Goal: Obtain resource: Download file/media

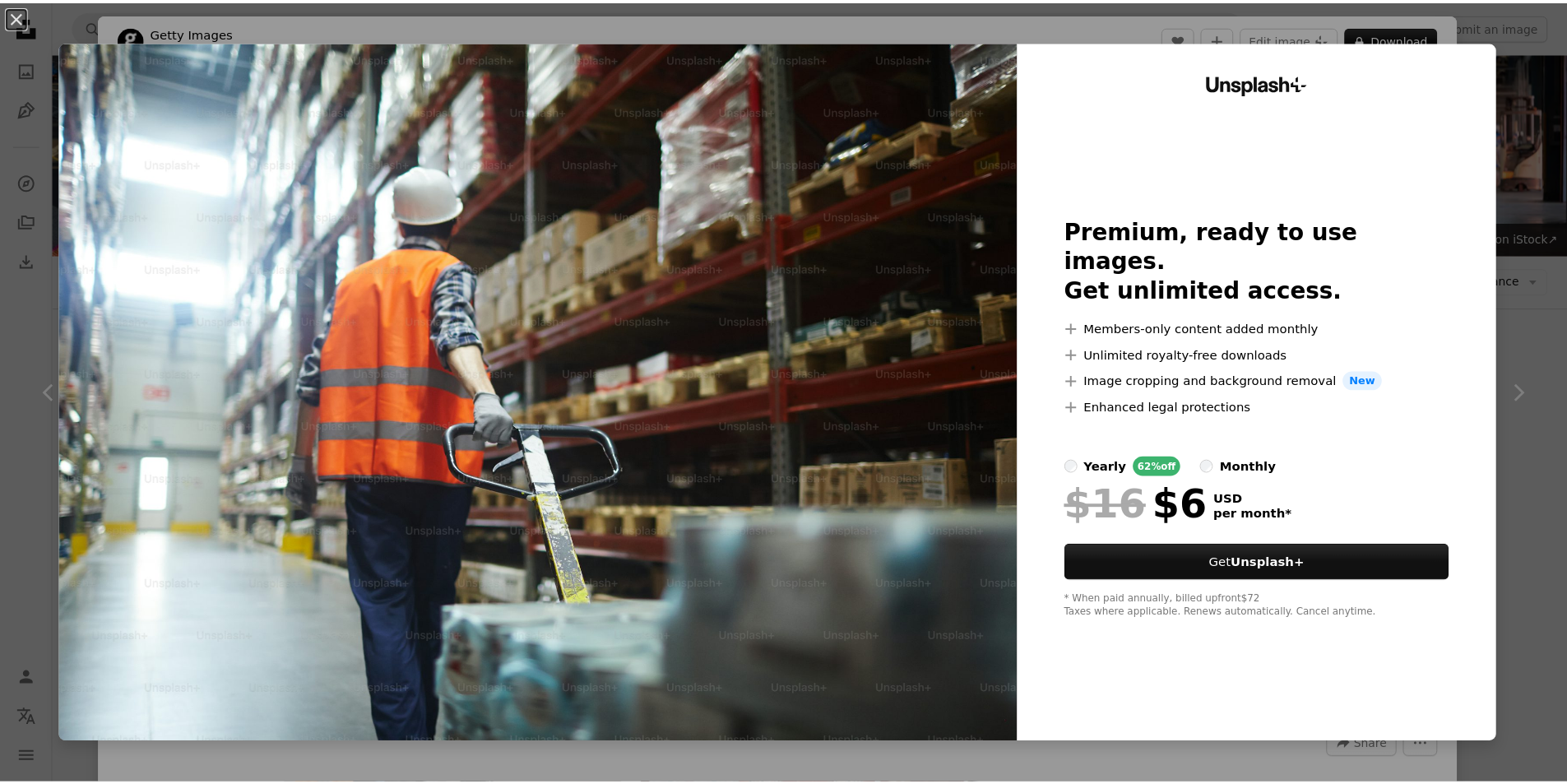
scroll to position [1316, 0]
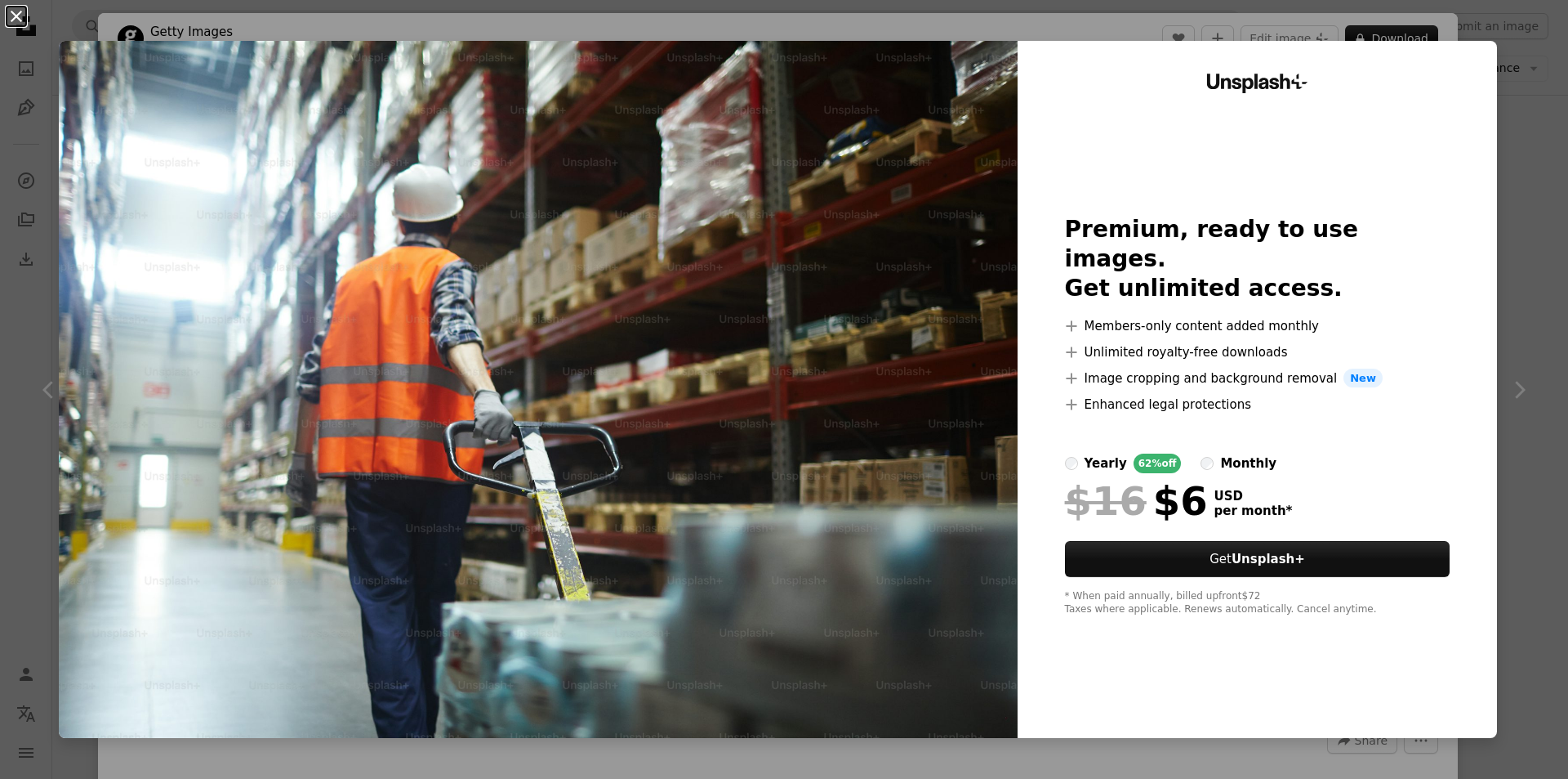
click at [20, 15] on button "An X shape" at bounding box center [16, 16] width 20 height 20
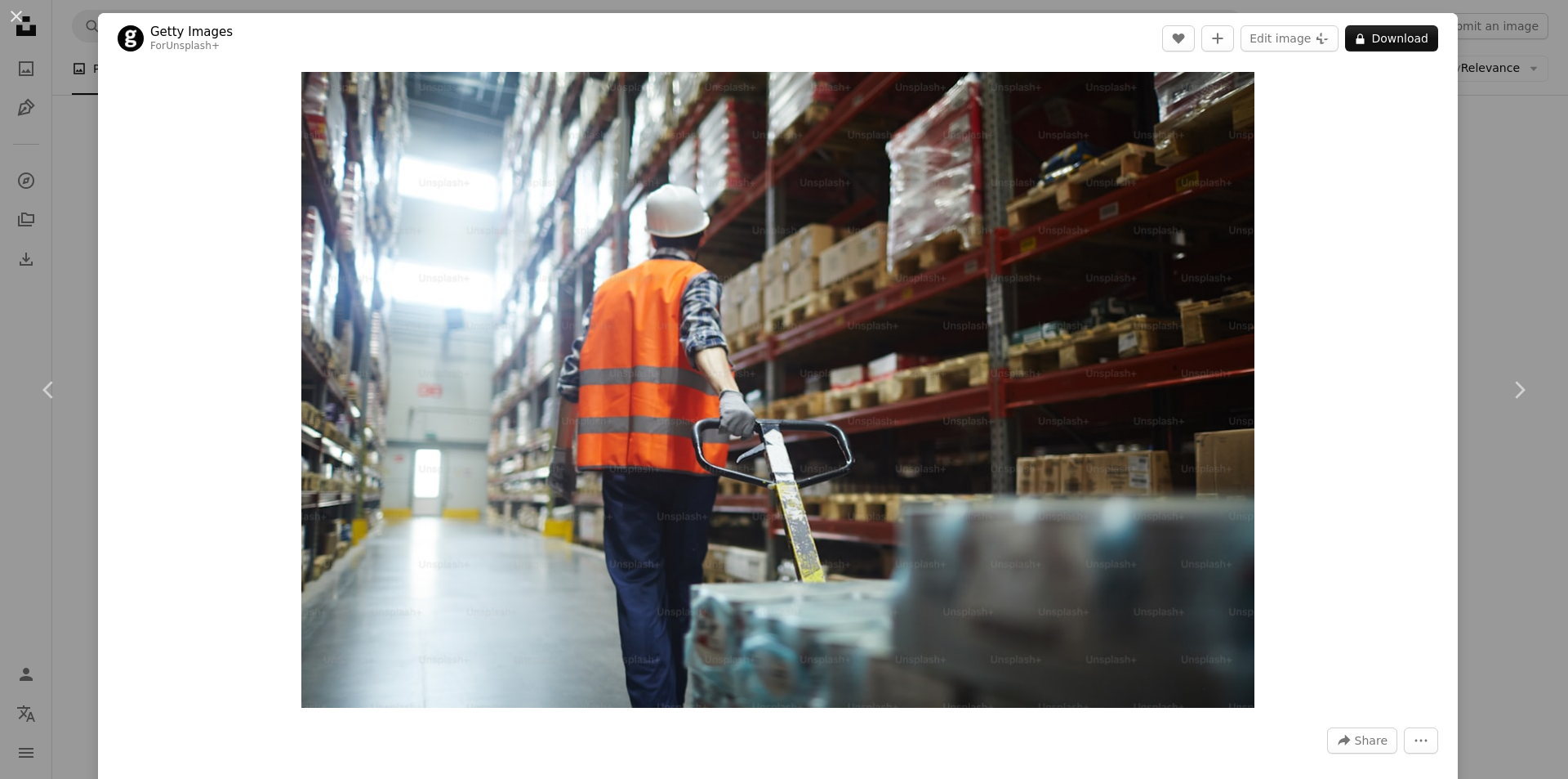
drag, startPoint x: 955, startPoint y: 332, endPoint x: 20, endPoint y: 8, distance: 989.5
click at [20, 8] on button "An X shape" at bounding box center [16, 16] width 20 height 20
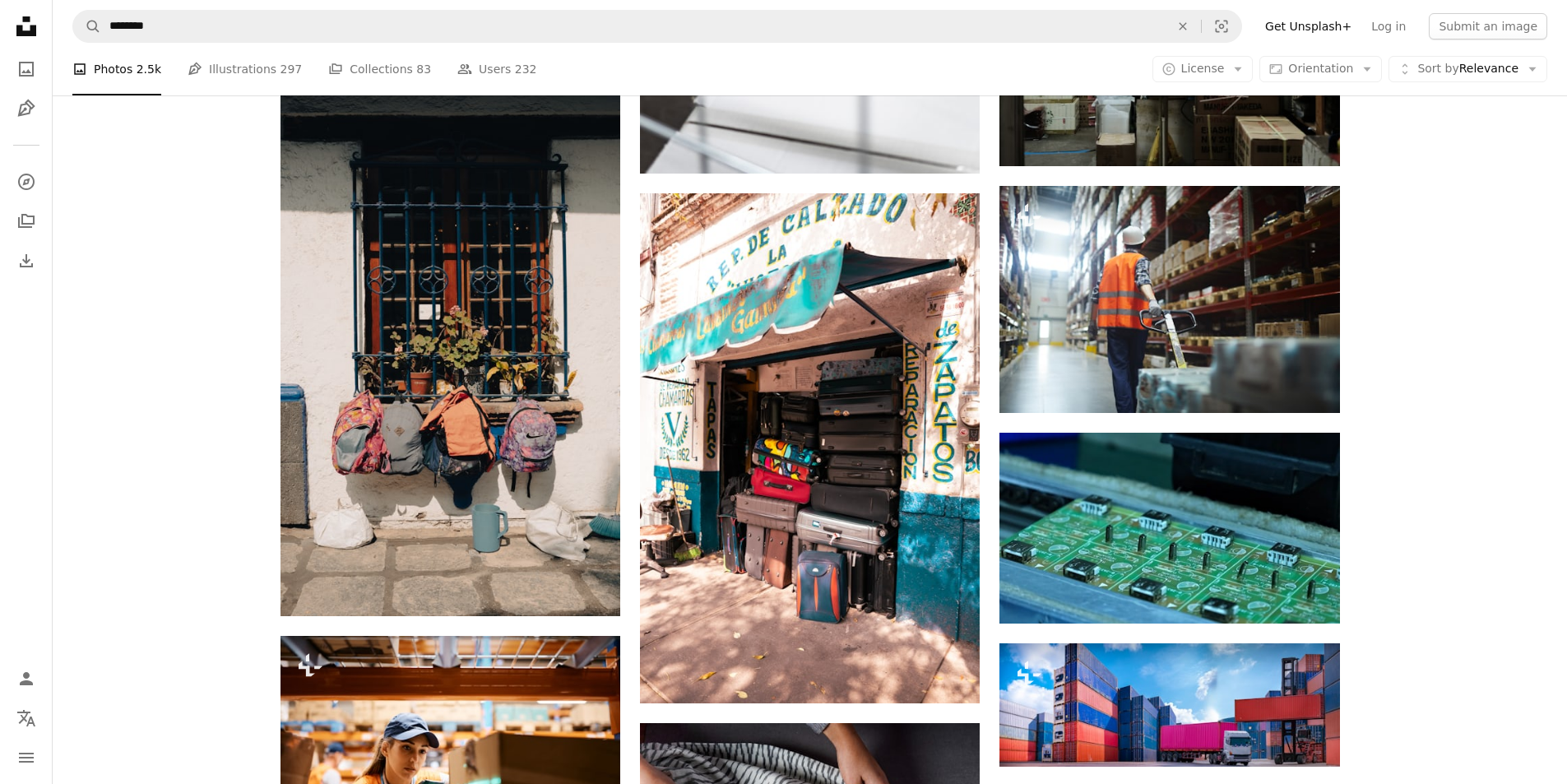
scroll to position [1398, 0]
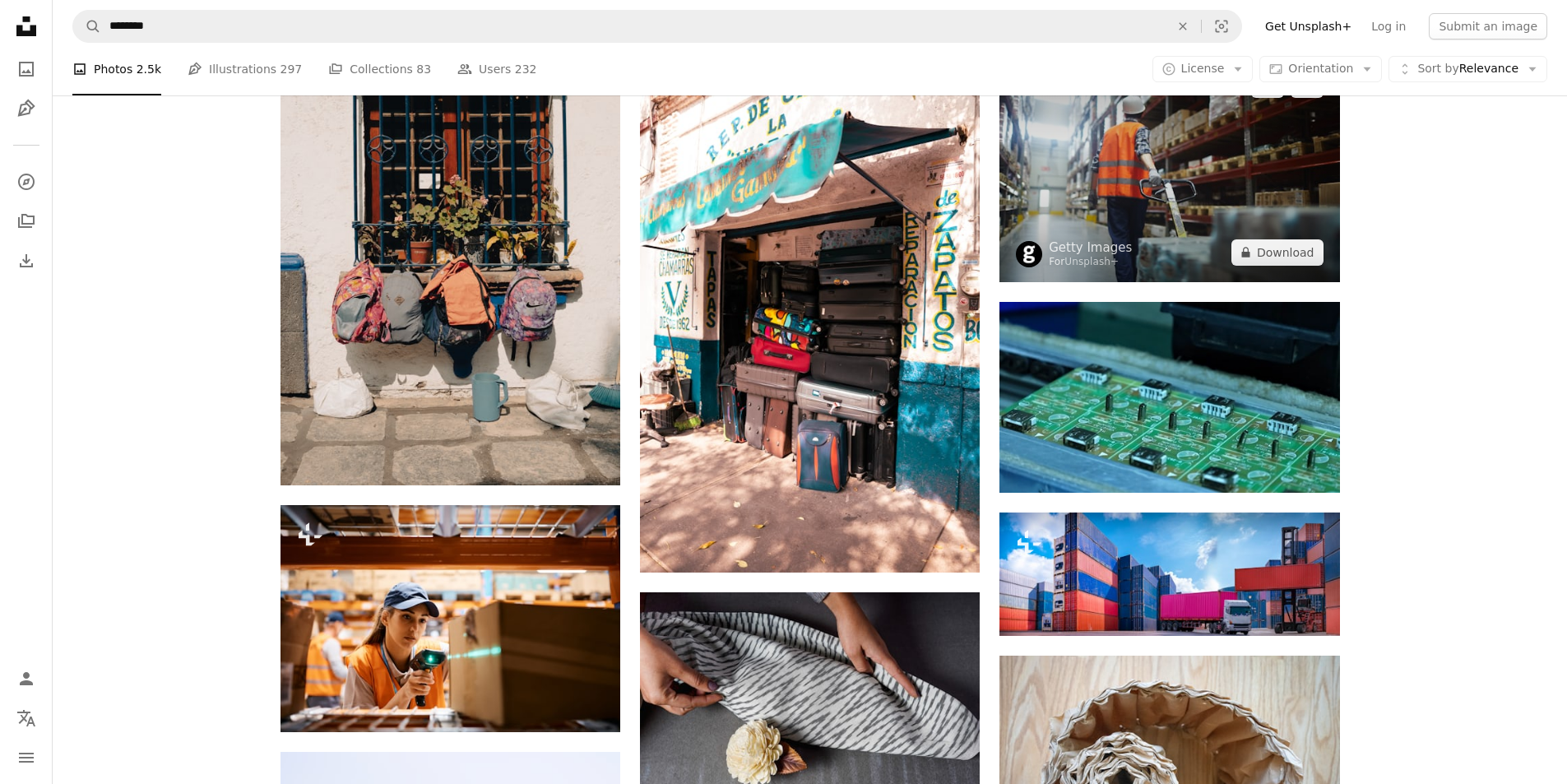
click at [1097, 222] on img at bounding box center [1169, 168] width 339 height 226
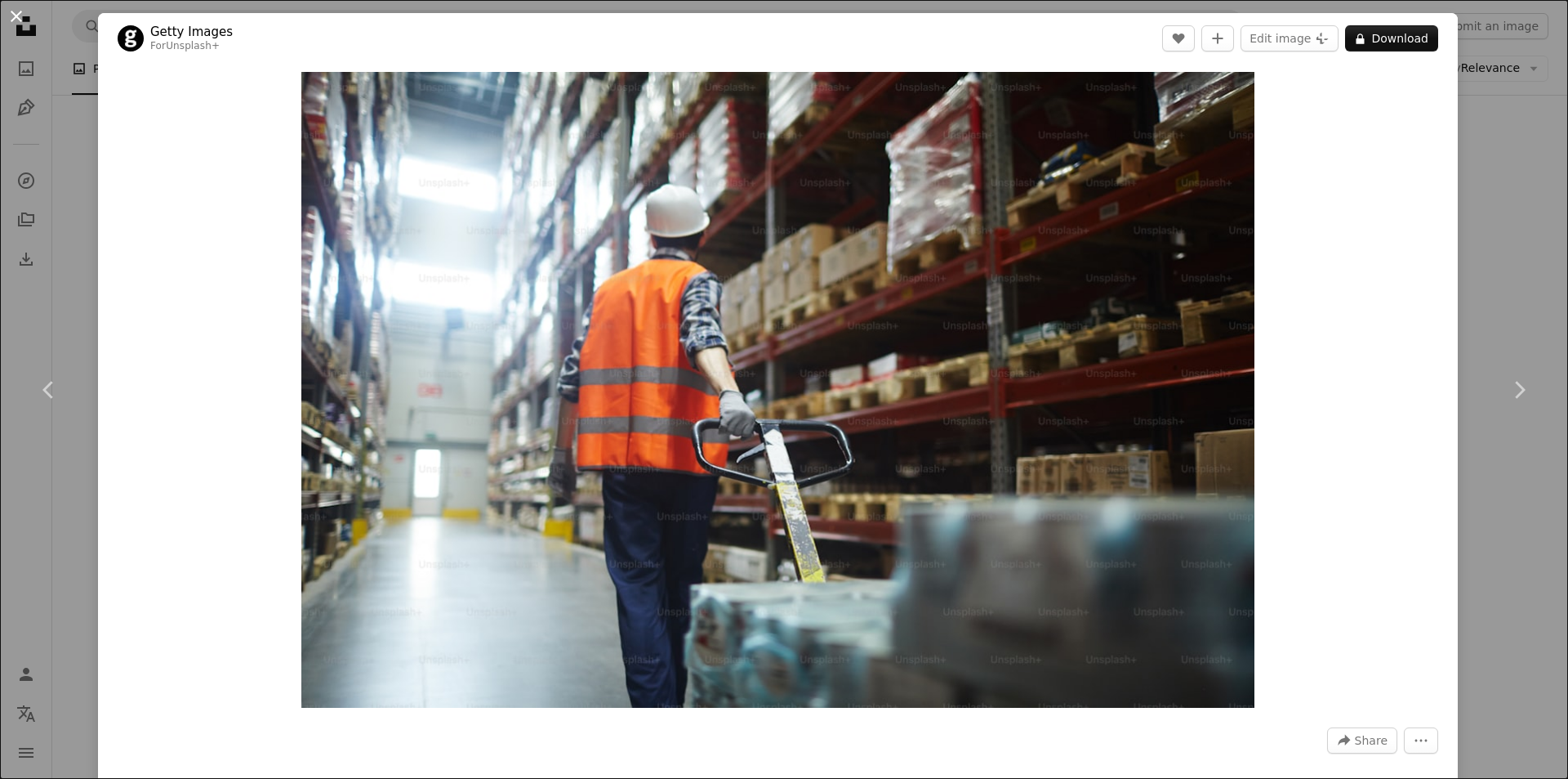
click at [16, 17] on button "An X shape" at bounding box center [16, 16] width 20 height 20
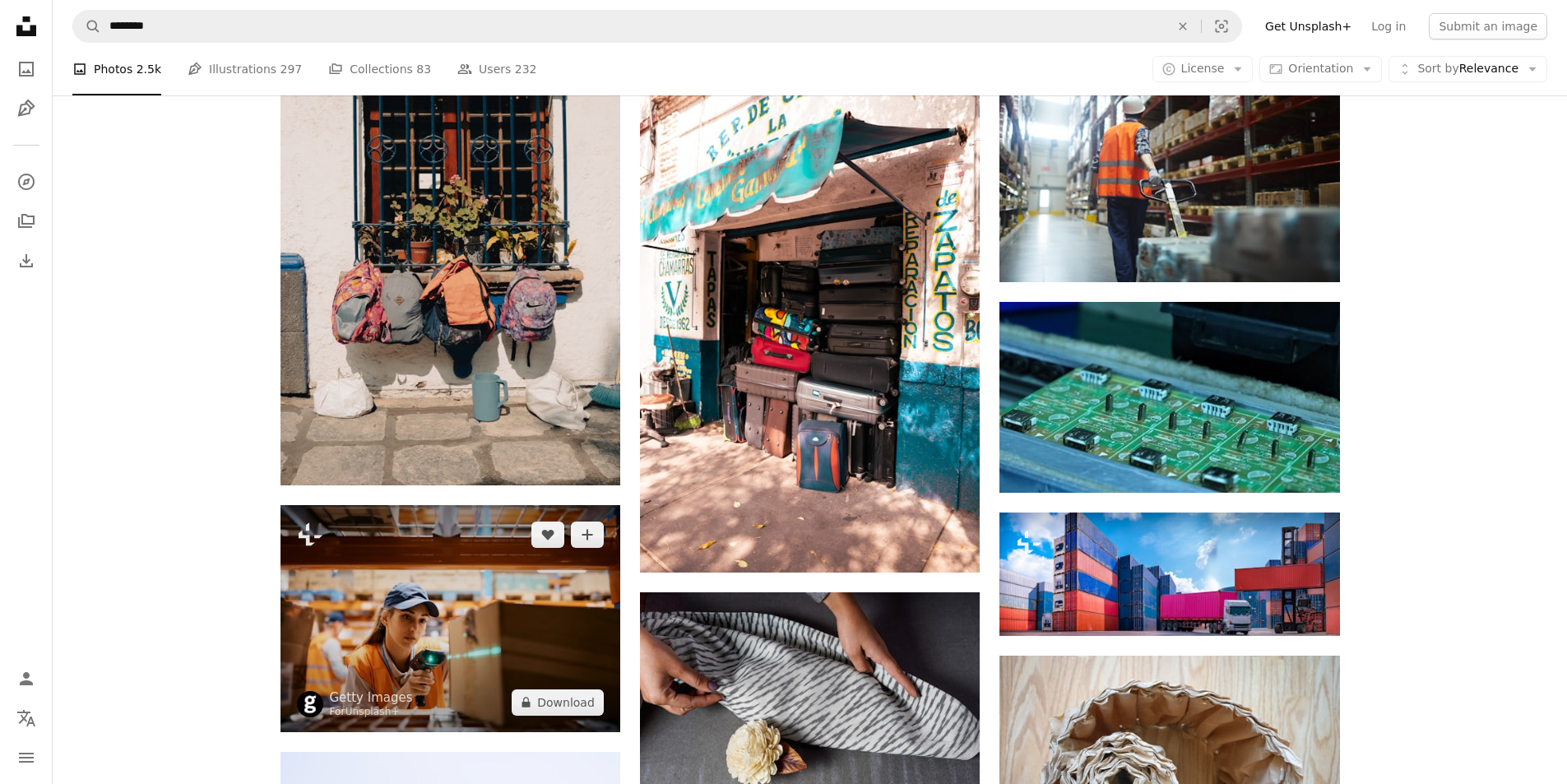
click at [426, 704] on img at bounding box center [450, 618] width 339 height 226
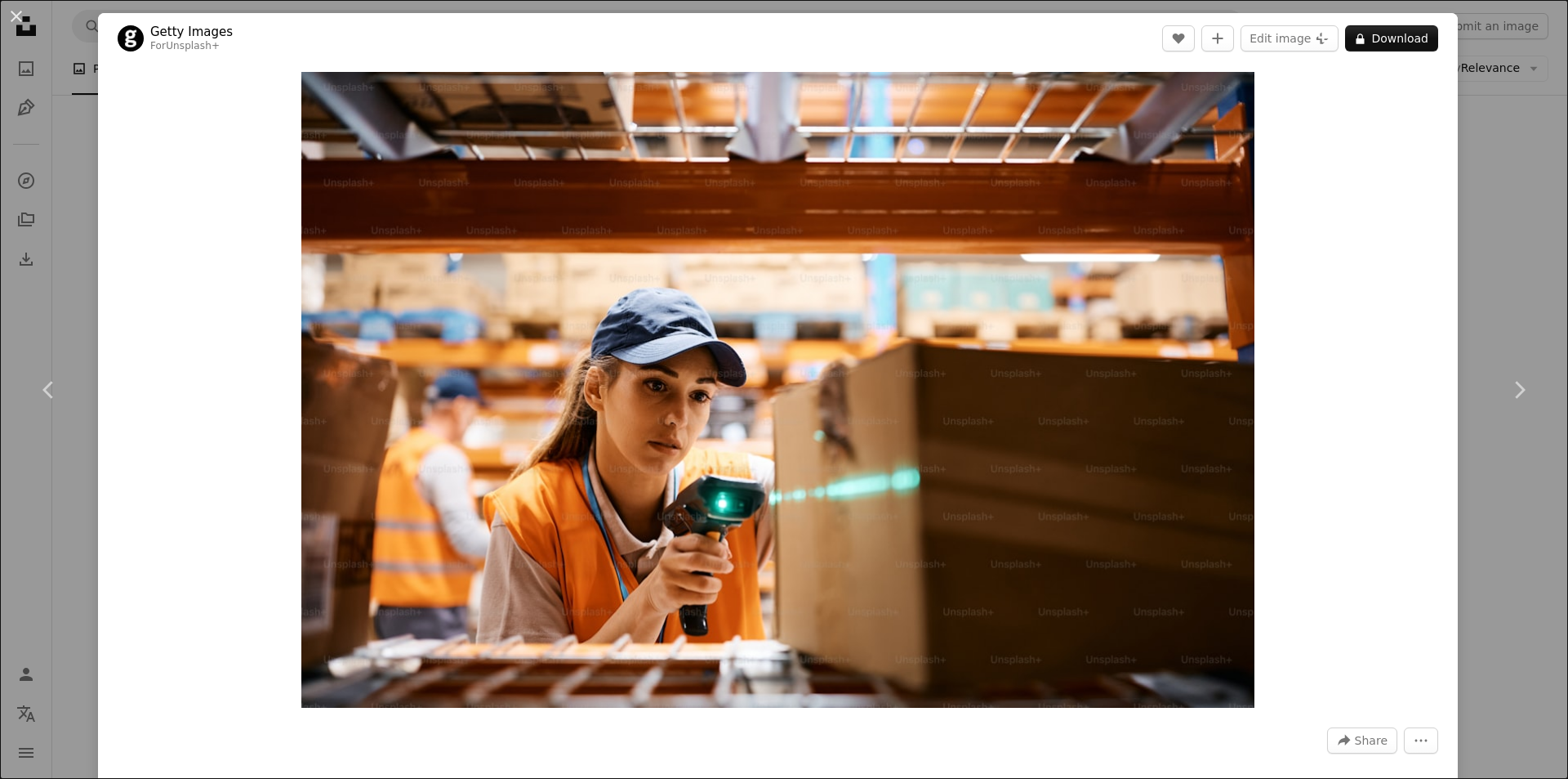
drag, startPoint x: 901, startPoint y: 322, endPoint x: 16, endPoint y: 13, distance: 937.4
click at [16, 13] on button "An X shape" at bounding box center [16, 16] width 20 height 20
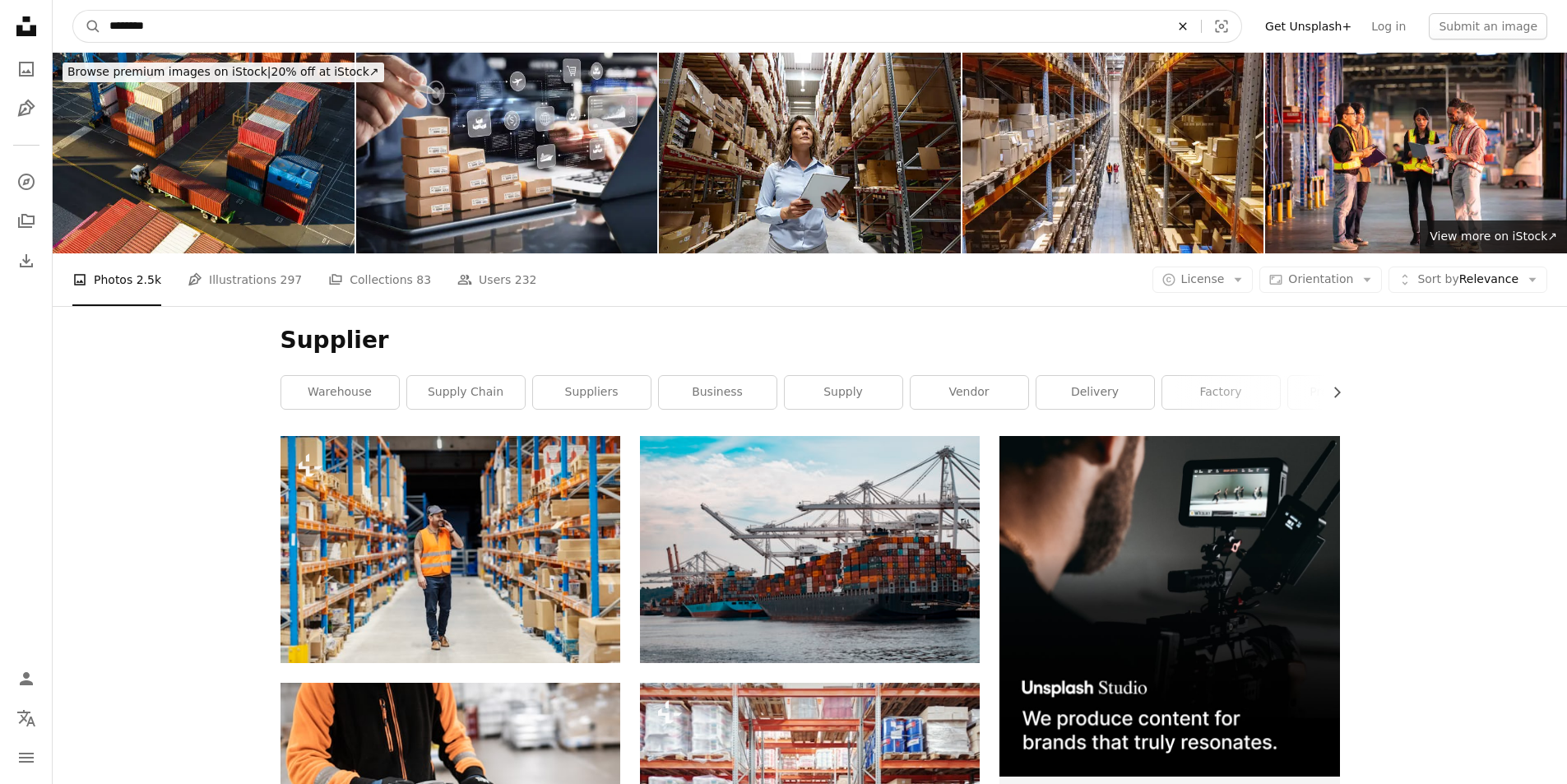
click at [1201, 27] on icon "An X shape" at bounding box center [1184, 27] width 37 height 13
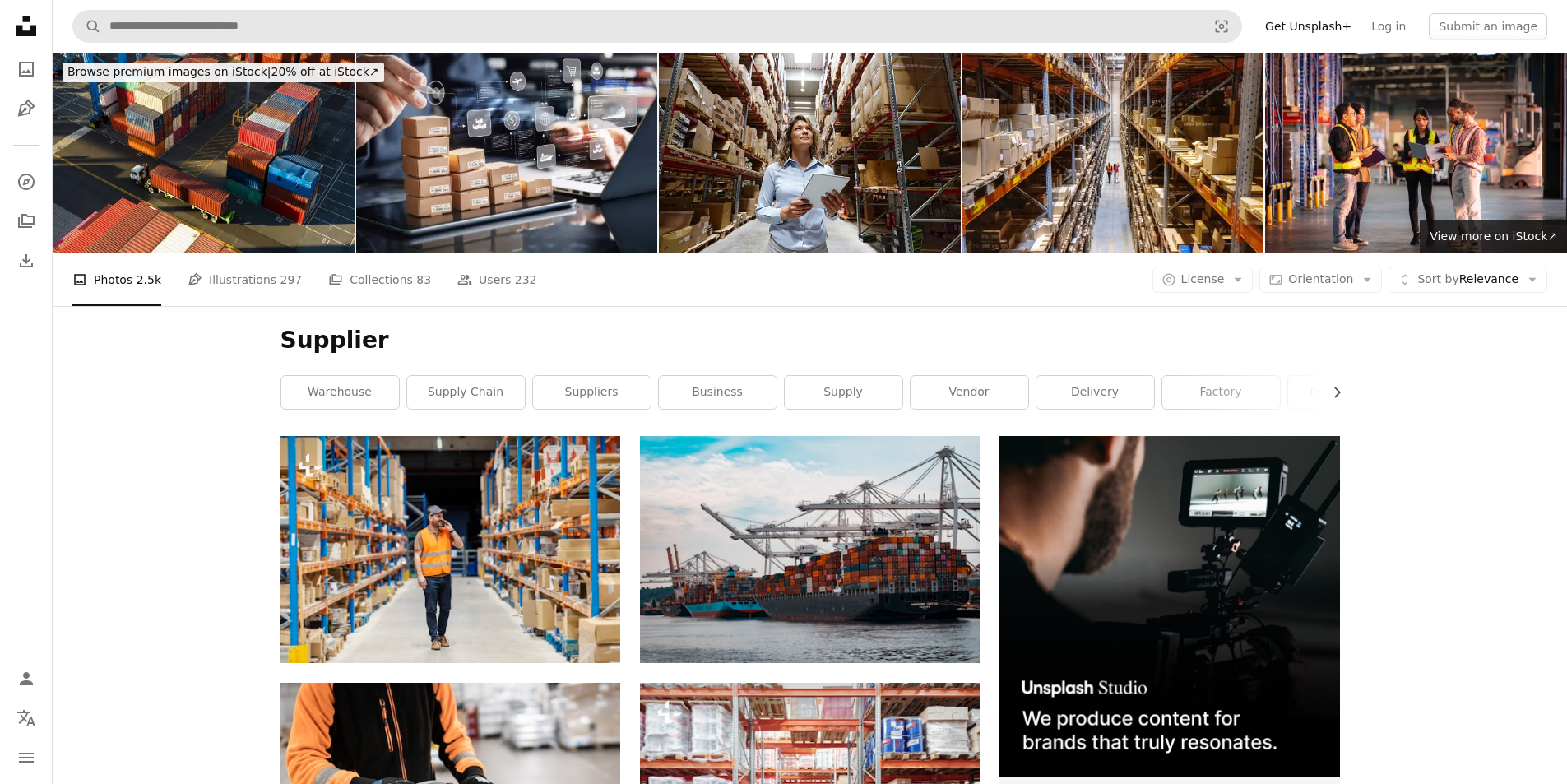
click at [22, 25] on icon "Unsplash logo Unsplash Home" at bounding box center [27, 27] width 33 height 33
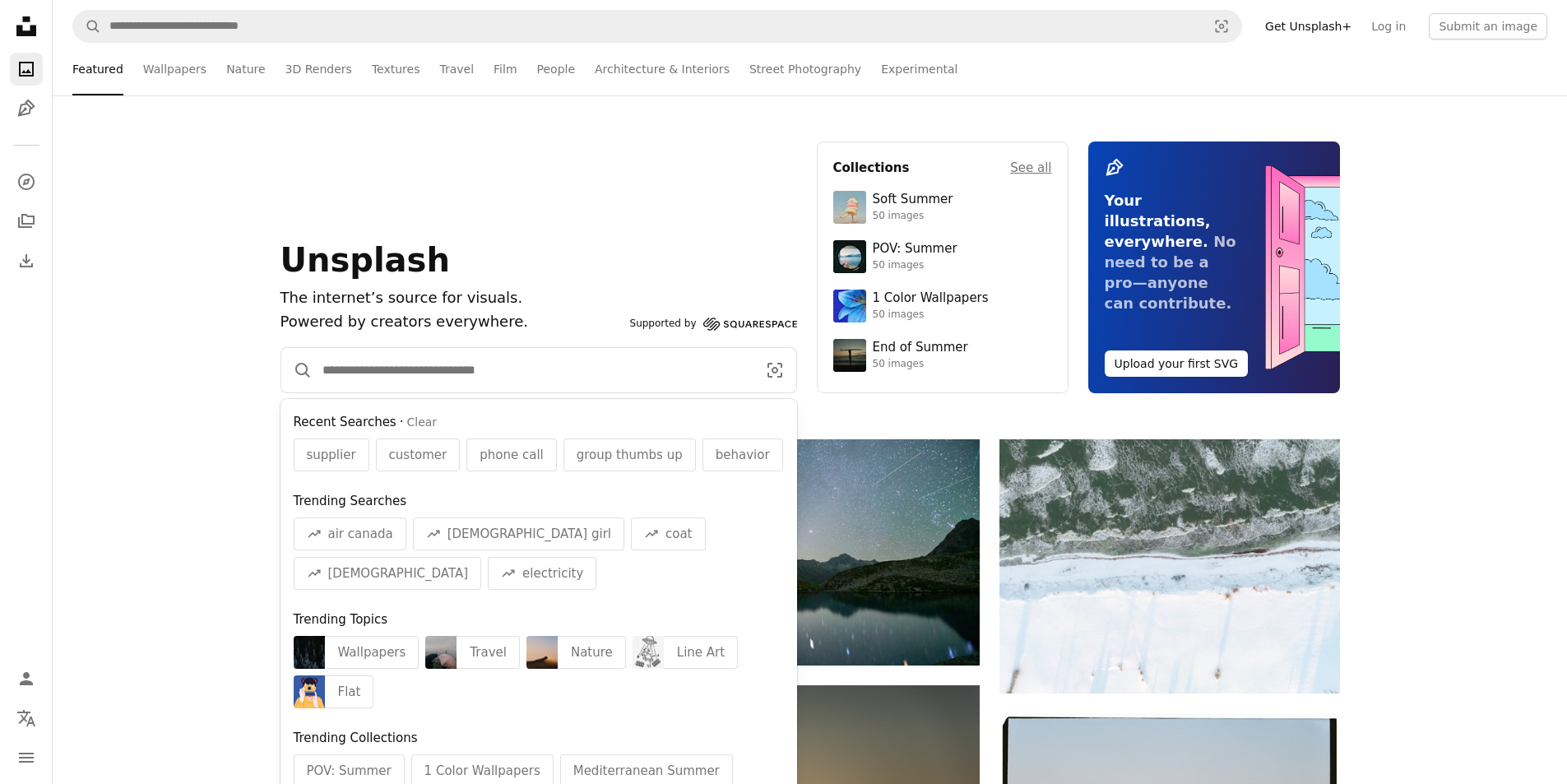
click at [418, 380] on input "Find visuals sitewide" at bounding box center [533, 370] width 441 height 45
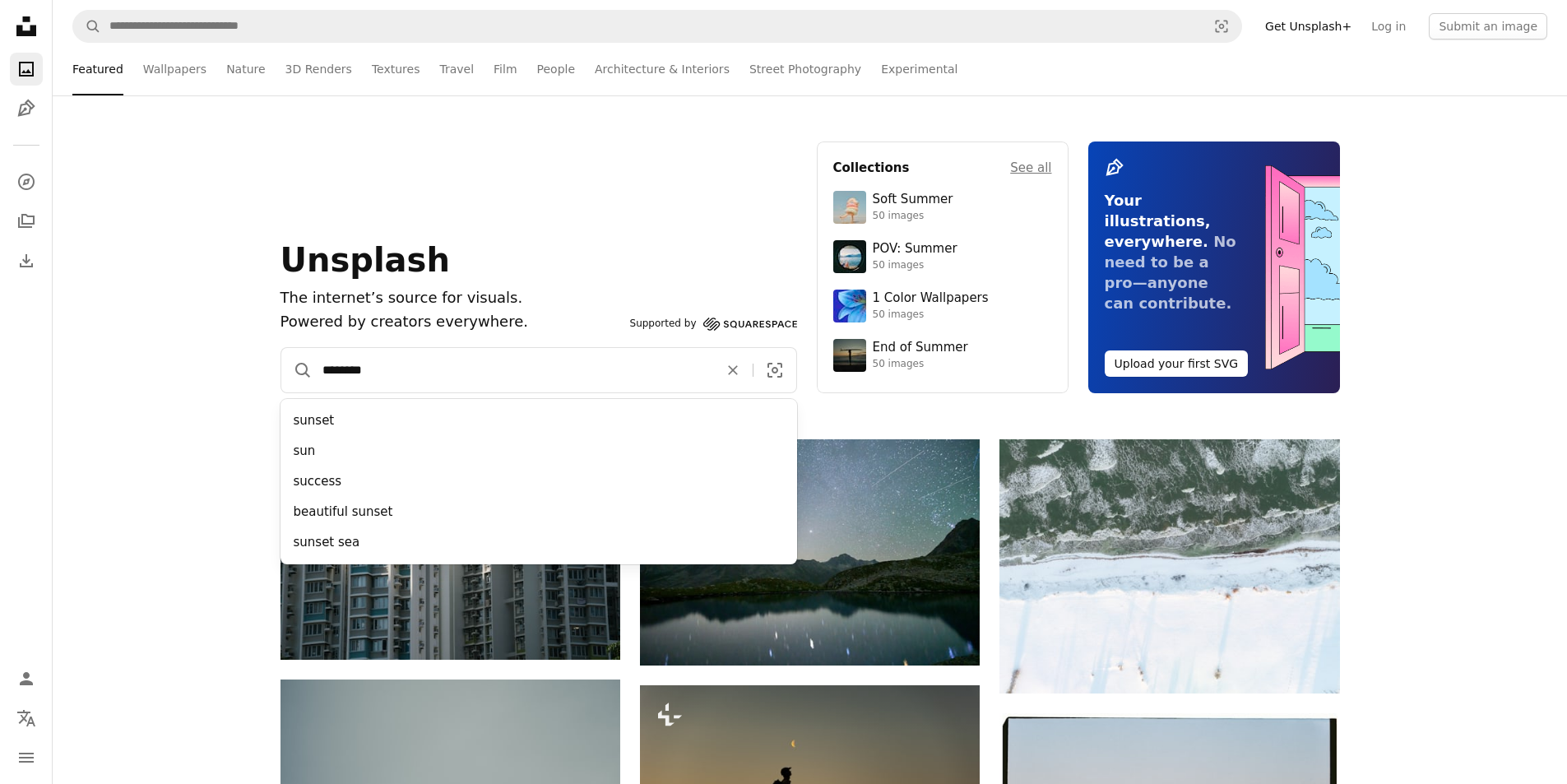
type input "********"
click at [281, 348] on button "A magnifying glass" at bounding box center [297, 370] width 32 height 45
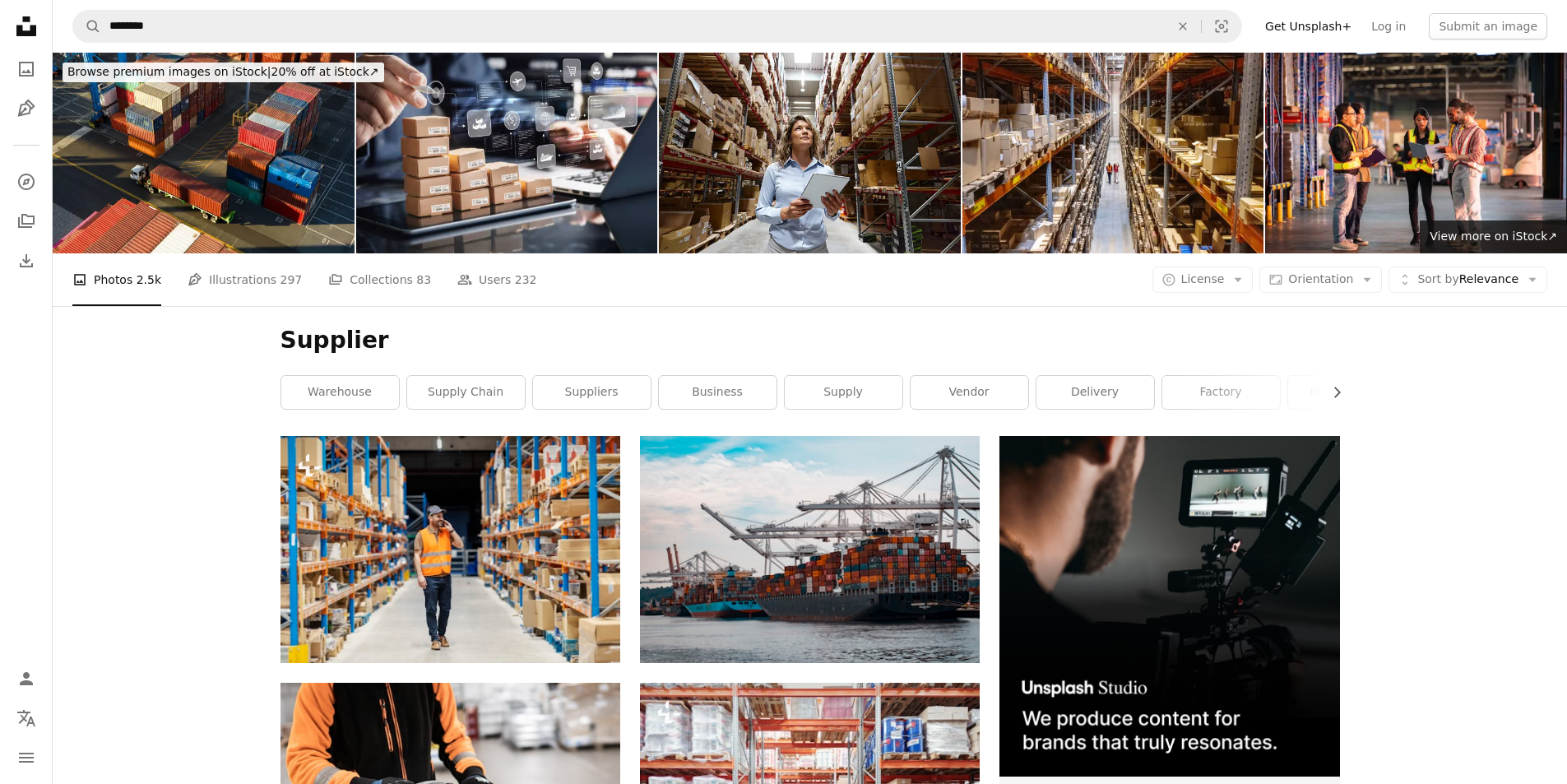
click at [120, 271] on li "A photo Photos 2.5k" at bounding box center [116, 279] width 89 height 52
click at [20, 767] on icon "navigation menu" at bounding box center [27, 757] width 20 height 20
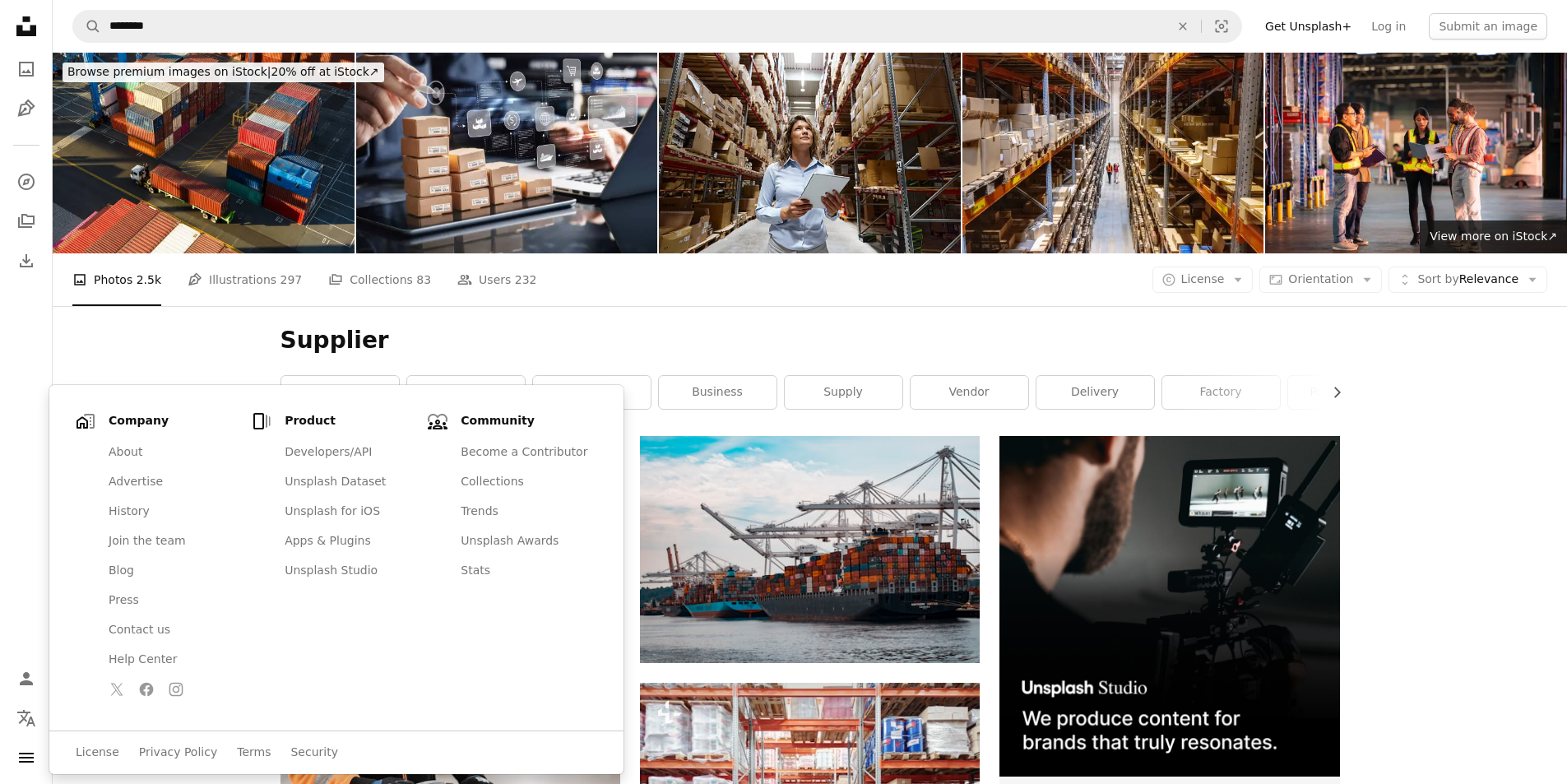
click at [1005, 313] on div "Supplier Chevron right warehouse supply chain suppliers business supply vendor …" at bounding box center [810, 371] width 1099 height 130
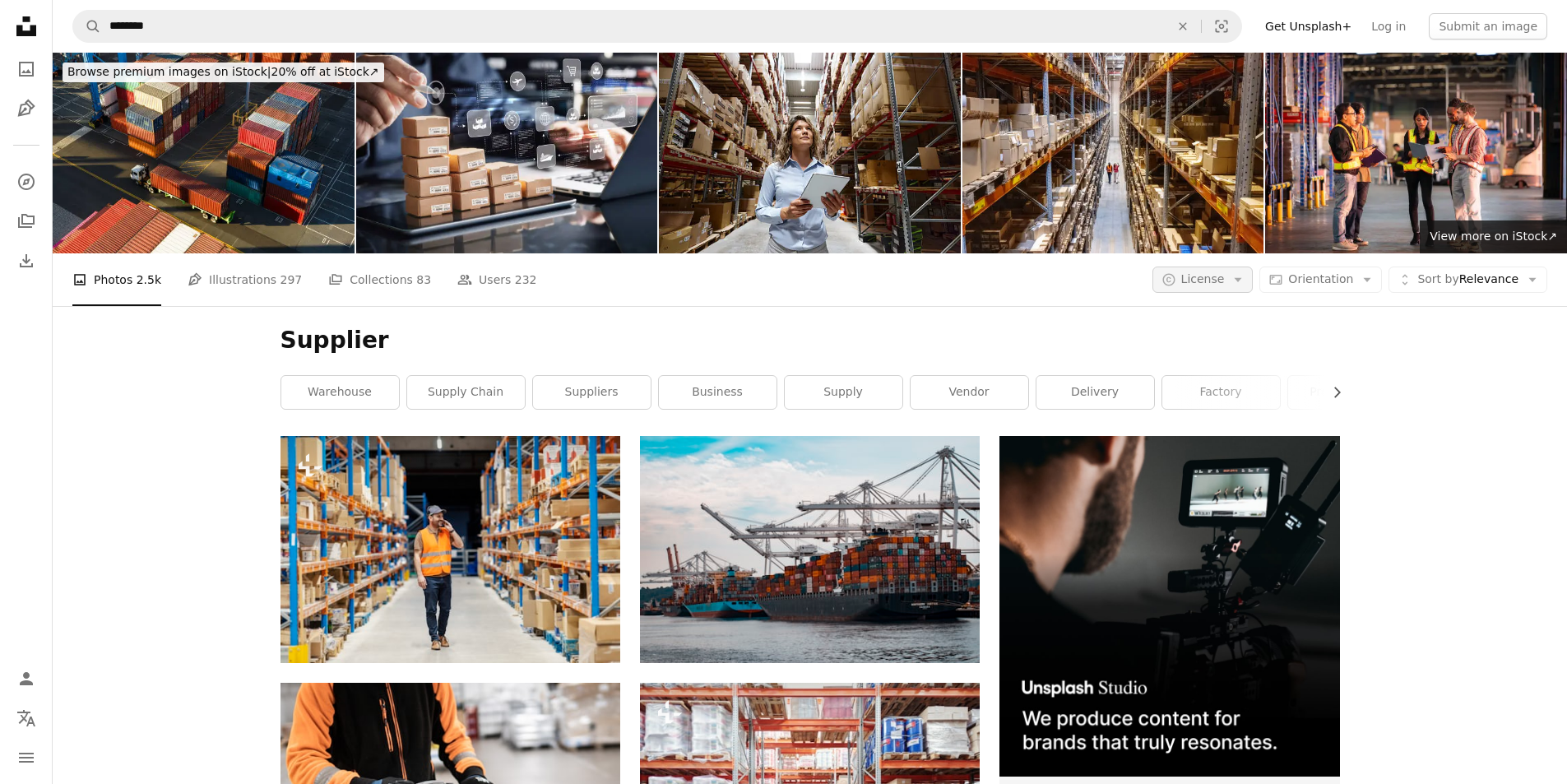
click at [1240, 285] on button "A copyright icon © License Arrow down" at bounding box center [1203, 280] width 101 height 27
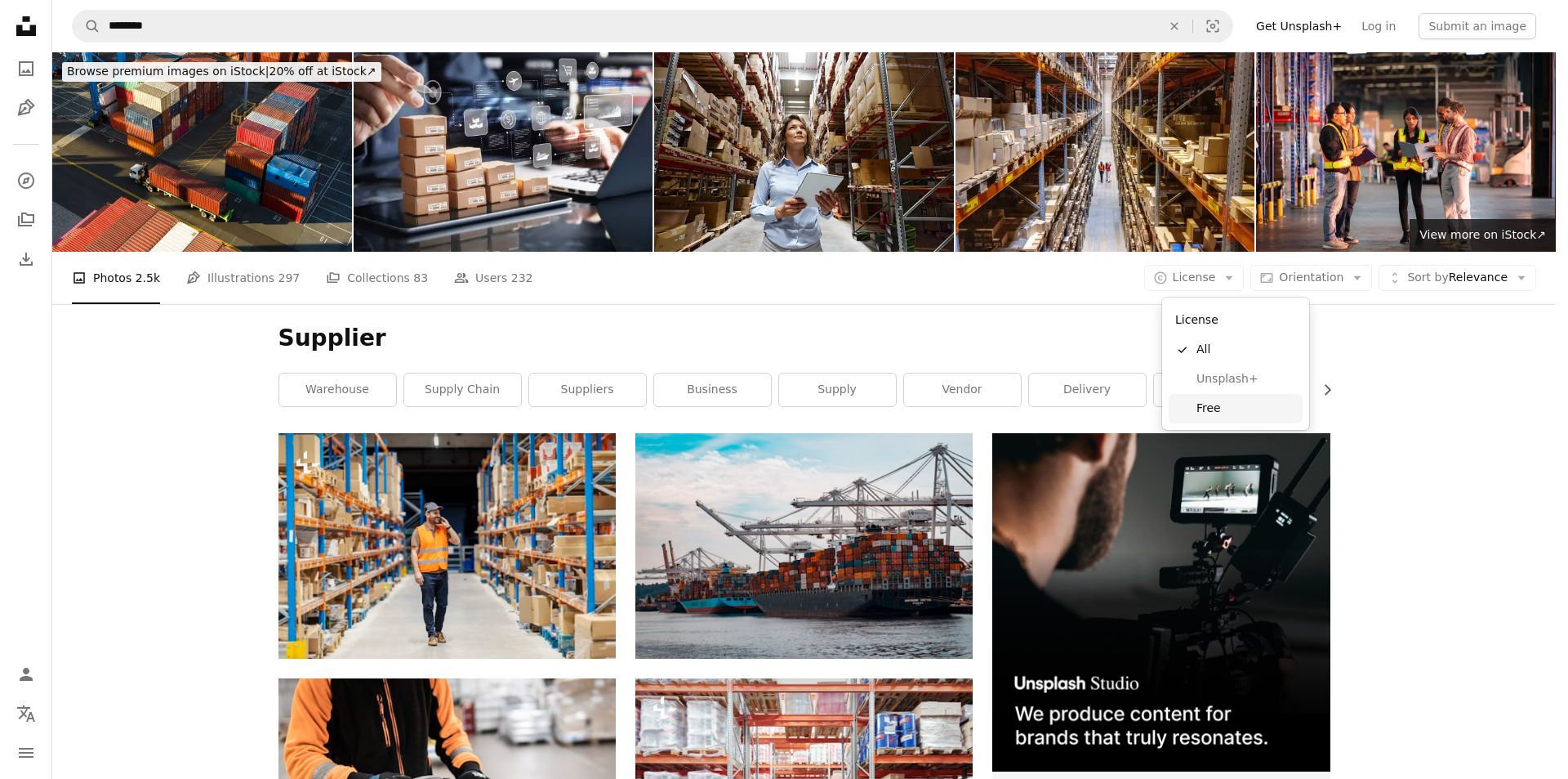
click at [1195, 412] on link "Free" at bounding box center [1236, 409] width 134 height 30
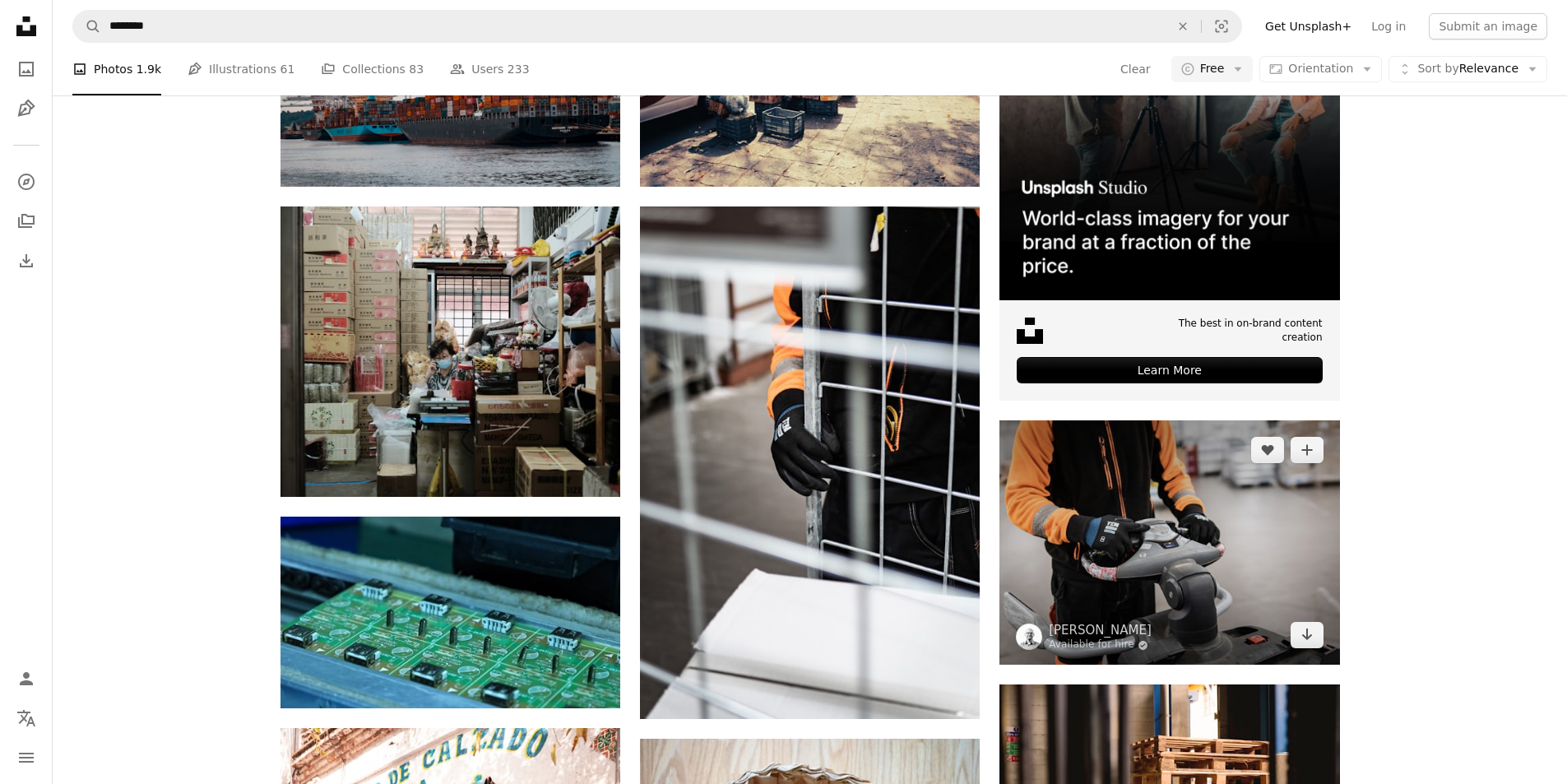
scroll to position [494, 0]
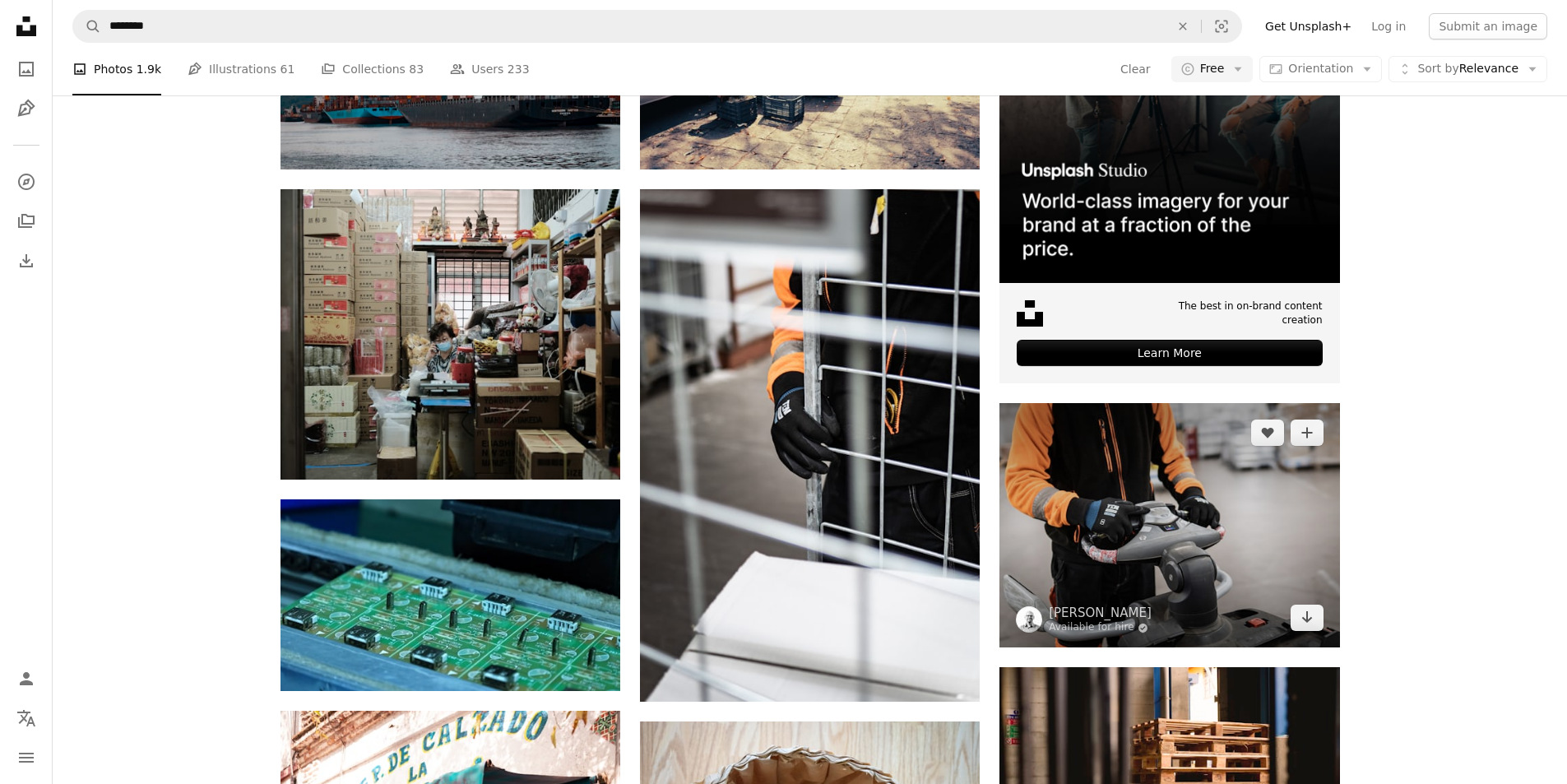
click at [1116, 549] on img at bounding box center [1169, 525] width 339 height 244
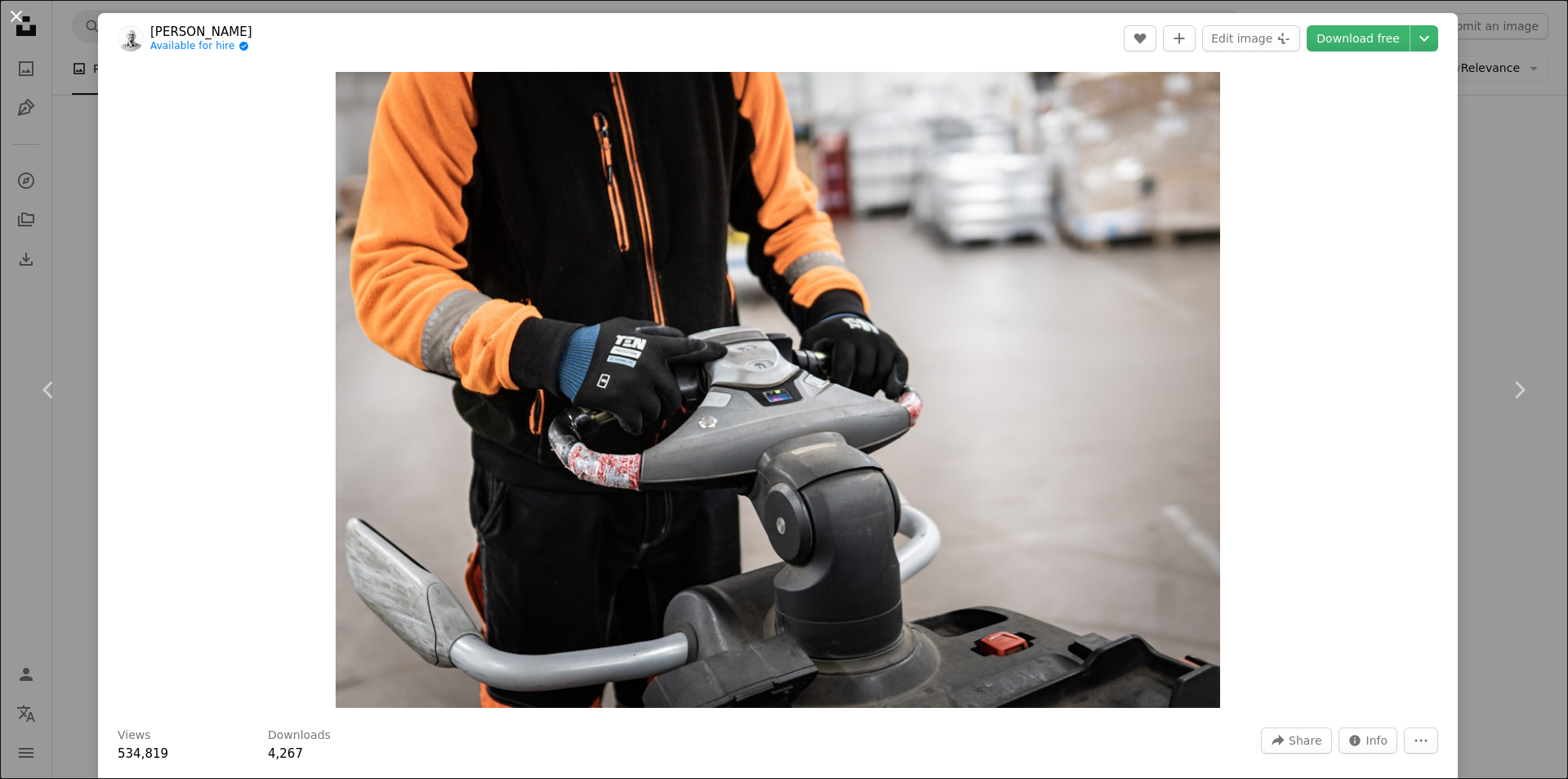
click at [22, 17] on button "An X shape" at bounding box center [16, 16] width 20 height 20
